Goal: Task Accomplishment & Management: Manage account settings

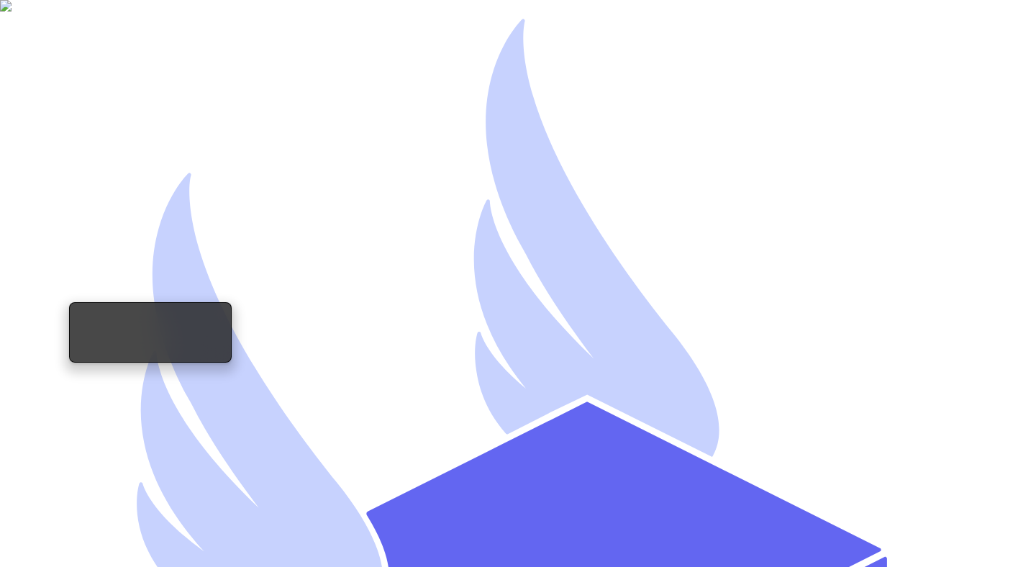
type input "mutahhar.ahmad+8@thryftship.com"
